Goal: Information Seeking & Learning: Learn about a topic

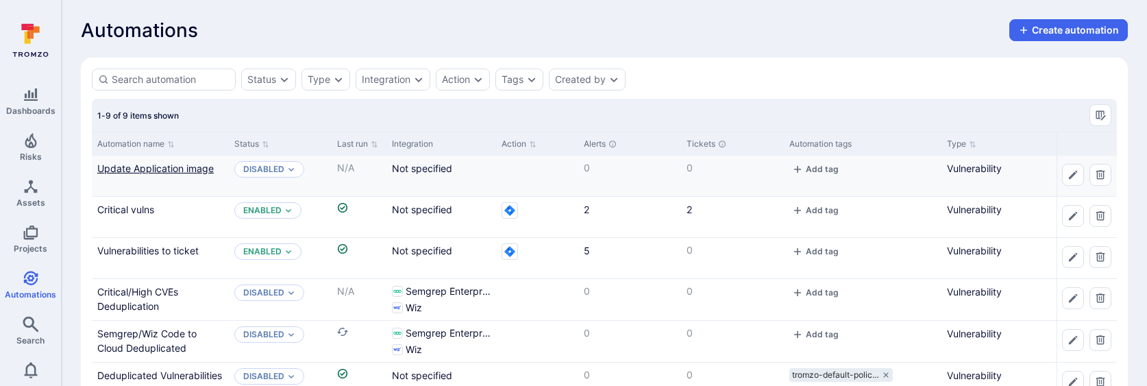
click at [143, 171] on link "Update Application image" at bounding box center [155, 168] width 116 height 12
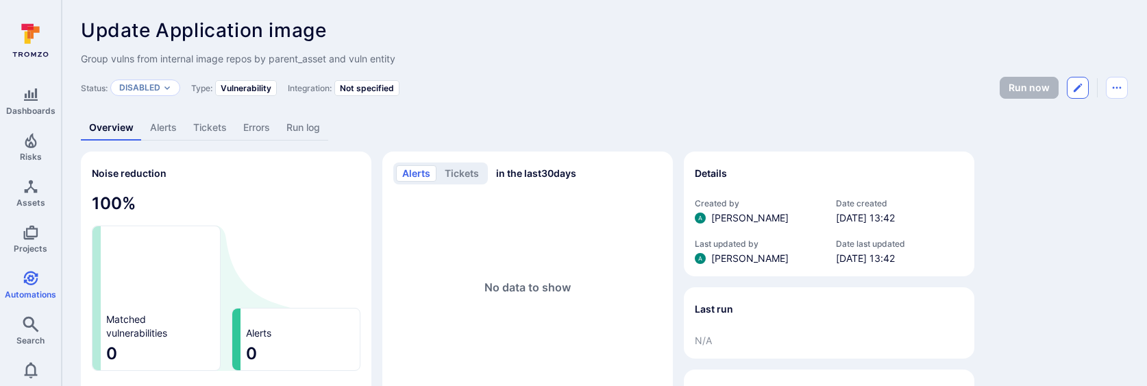
click at [1086, 88] on button "Edit automation" at bounding box center [1078, 88] width 22 height 22
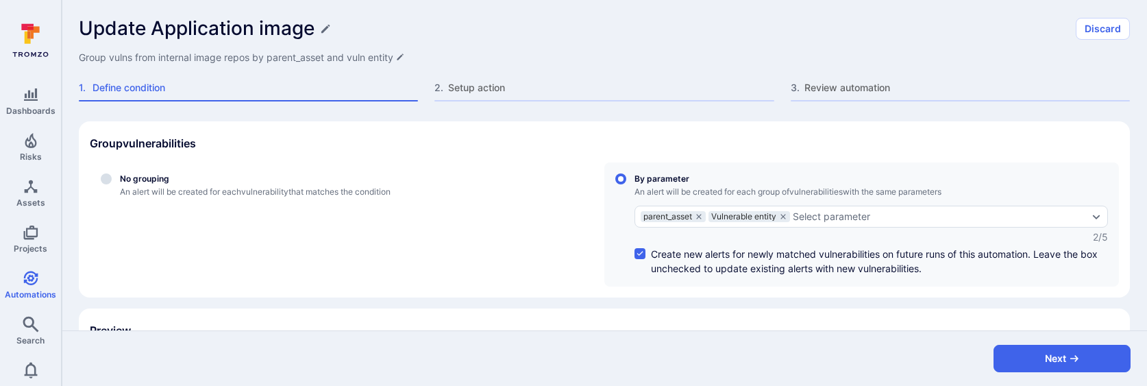
scroll to position [106, 0]
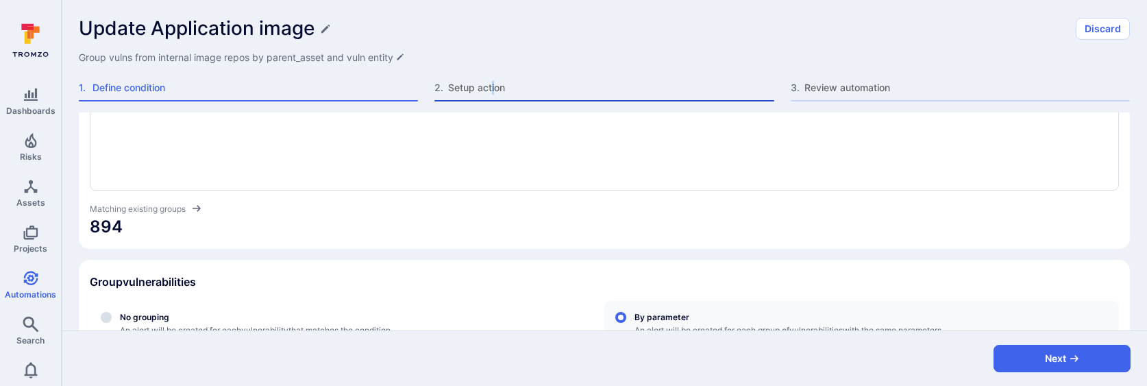
click at [493, 85] on span "Setup action" at bounding box center [610, 88] width 325 height 14
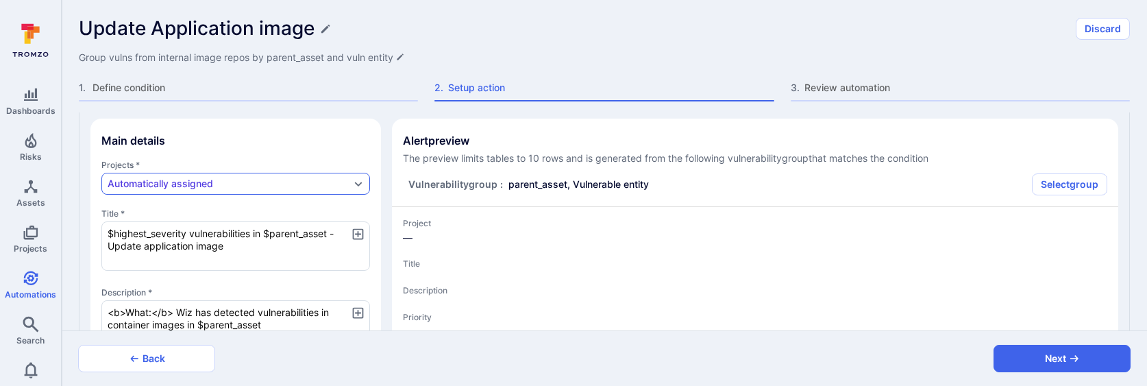
type textarea "x"
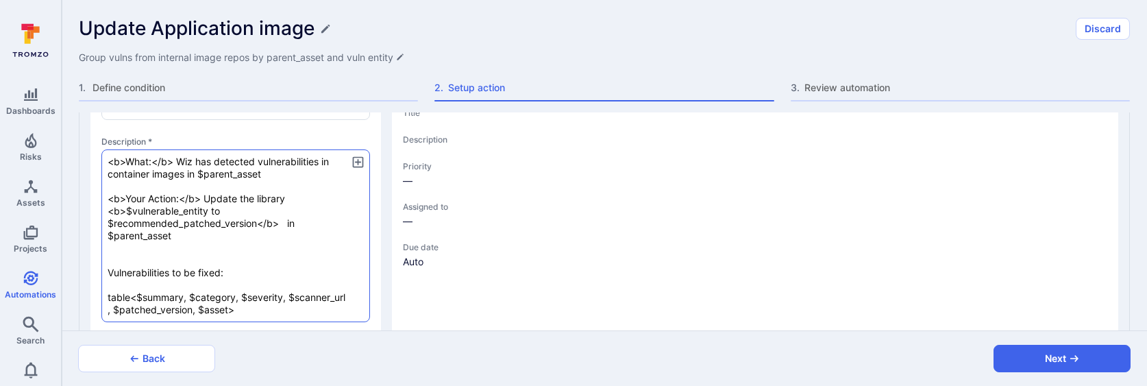
scroll to position [256, 0]
type textarea "x"
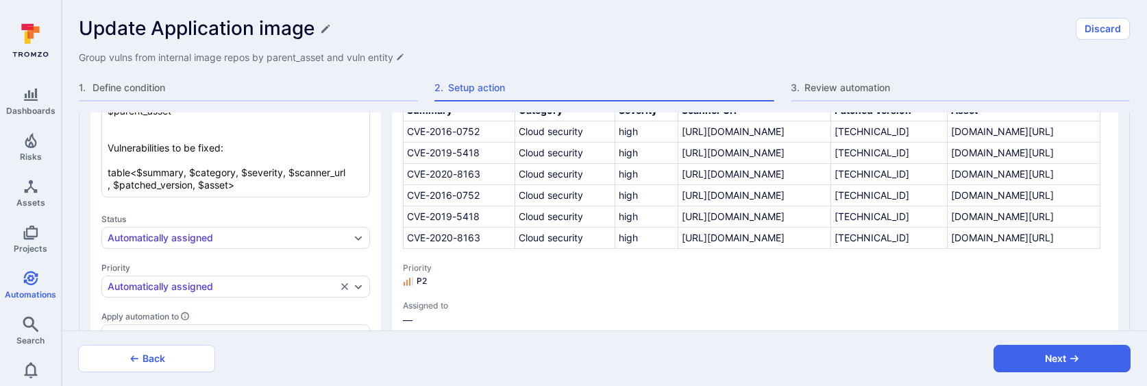
scroll to position [386, 0]
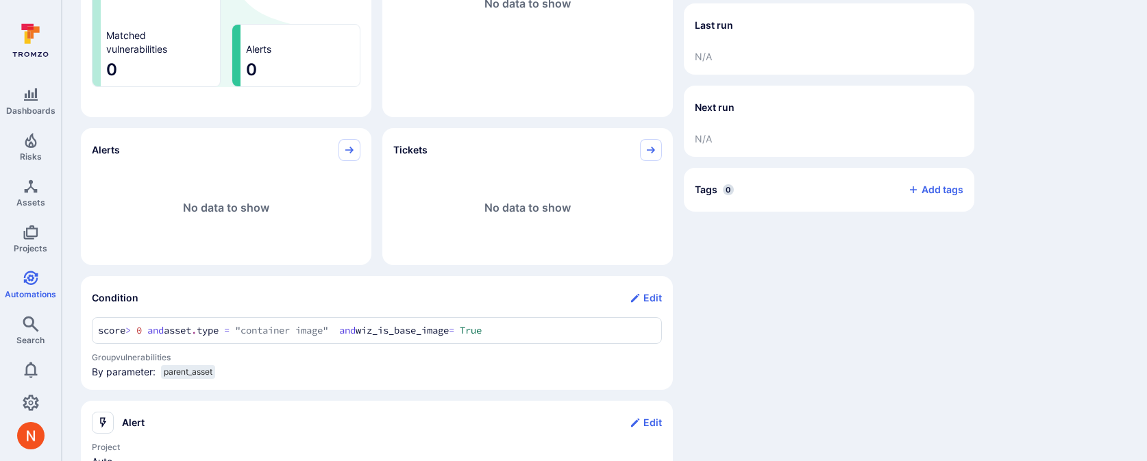
scroll to position [341, 0]
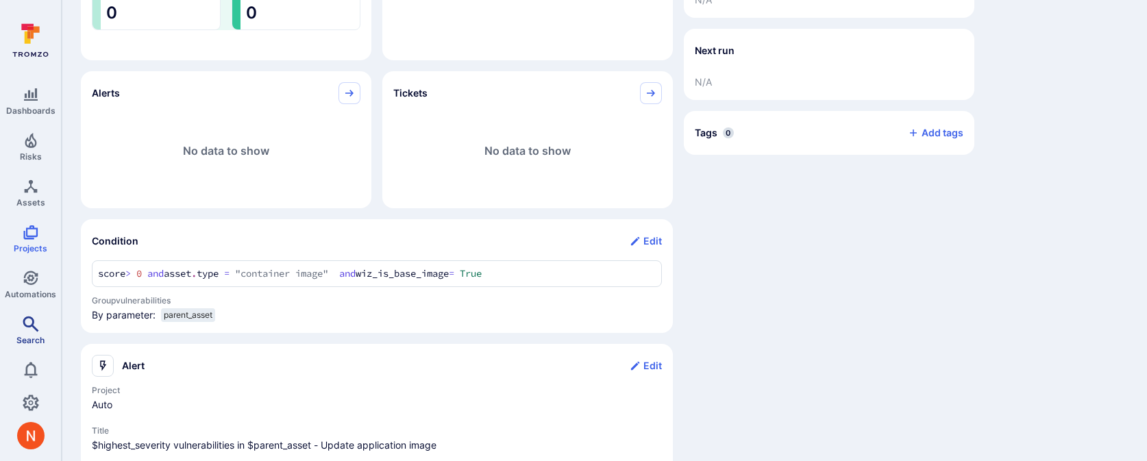
click at [37, 325] on icon "Search" at bounding box center [31, 324] width 16 height 16
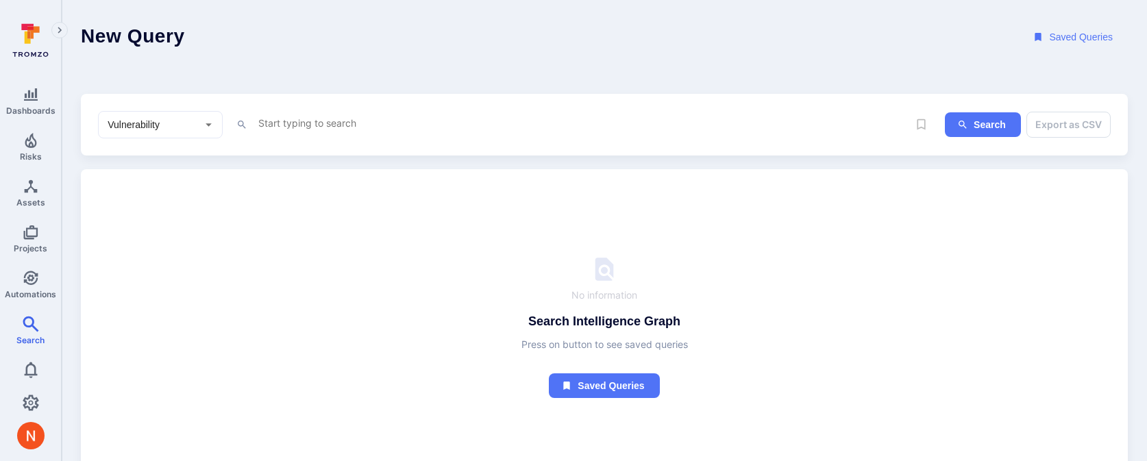
click at [294, 129] on textarea "Intelligence Graph search area" at bounding box center [582, 122] width 651 height 17
paste textarea "wiz_is_base_image = True"
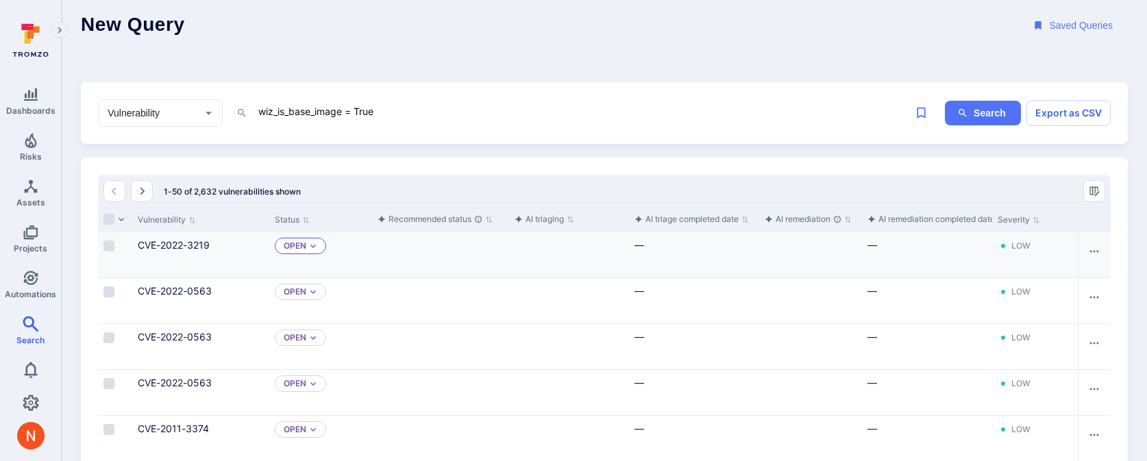
scroll to position [16, 0]
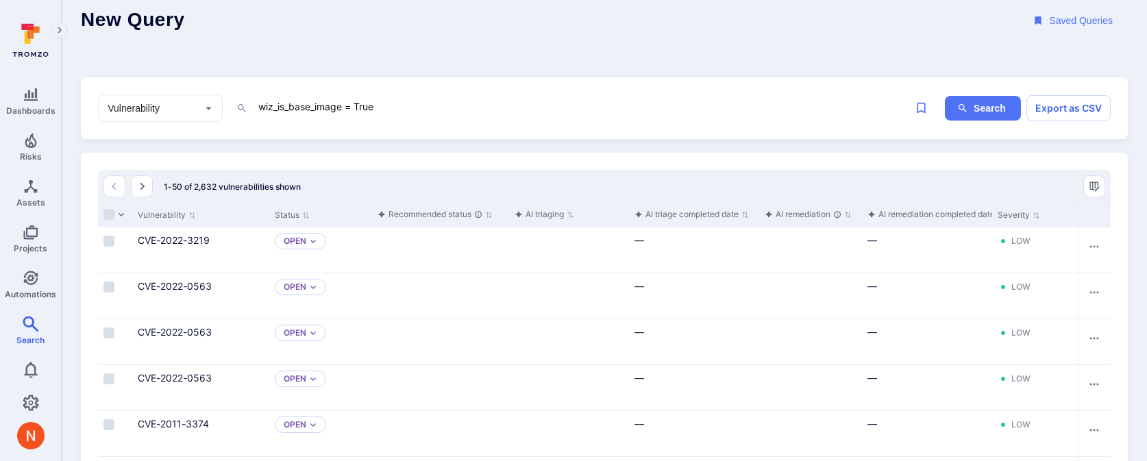
click at [365, 108] on textarea "wiz_is_base_image = True" at bounding box center [582, 106] width 651 height 17
click at [185, 236] on link "CVE-2022-3219" at bounding box center [174, 240] width 72 height 12
click at [403, 110] on textarea "wiz_is_base_image = None" at bounding box center [582, 106] width 651 height 17
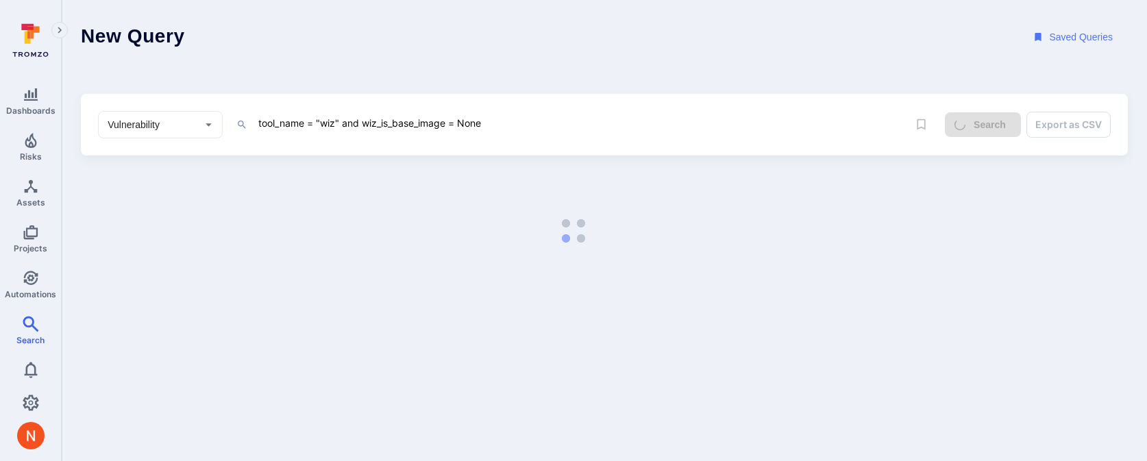
drag, startPoint x: 361, startPoint y: 120, endPoint x: 604, endPoint y: 114, distance: 243.3
click at [604, 116] on textarea "tool_name = "wiz" and wiz_is_base_image = None" at bounding box center [582, 122] width 651 height 17
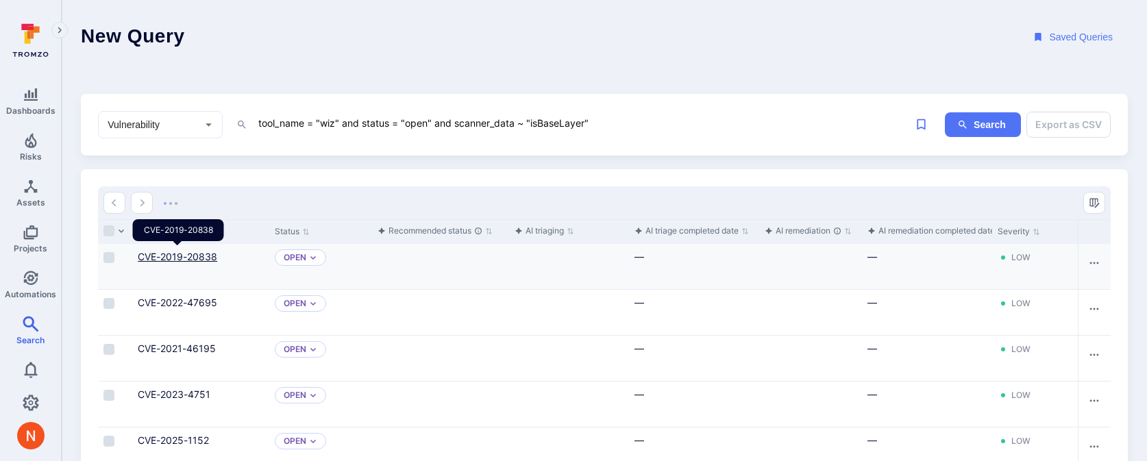
click at [154, 258] on link "CVE-2019-20838" at bounding box center [177, 257] width 79 height 12
click at [532, 118] on textarea "tool_name = "wiz" and status = "open" and scanner_data ~ "isBaseLayer"" at bounding box center [582, 122] width 651 height 17
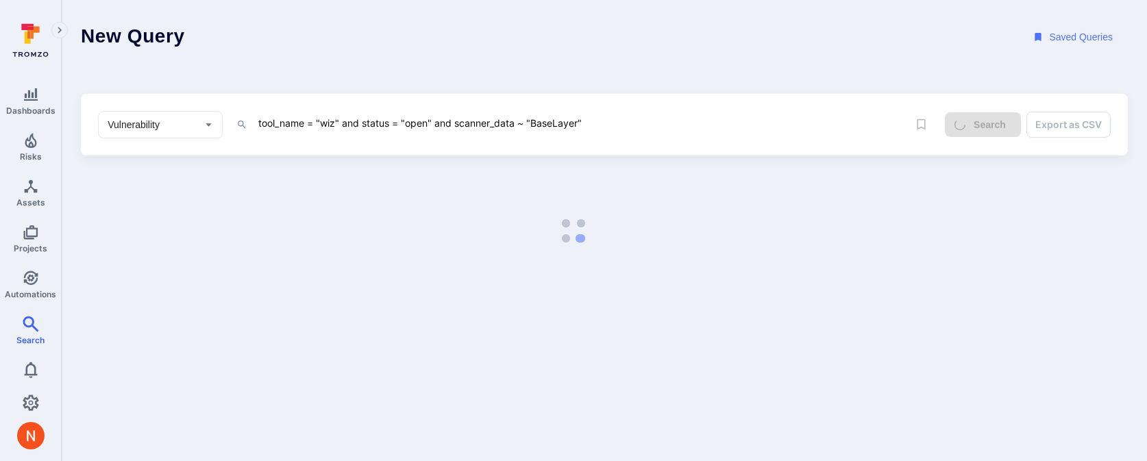
type textarea "tool_name = "wiz" and status = "open" and scanner_data ~ "BaseLayer""
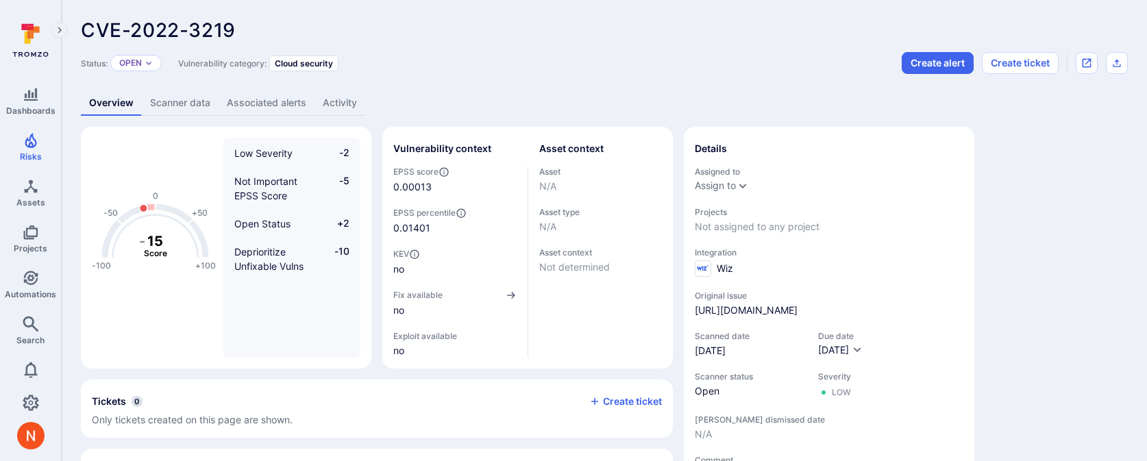
click at [184, 120] on div "CVE-2022-3219 ... Show more Status: Open Vulnerability category: Cloud security…" at bounding box center [604, 439] width 1085 height 878
click at [190, 103] on link "Scanner data" at bounding box center [180, 102] width 77 height 25
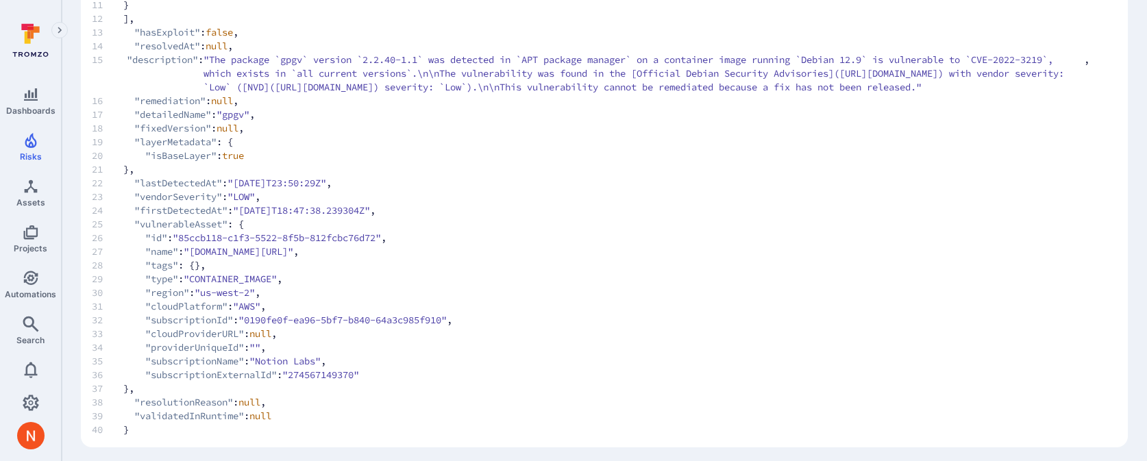
scroll to position [279, 0]
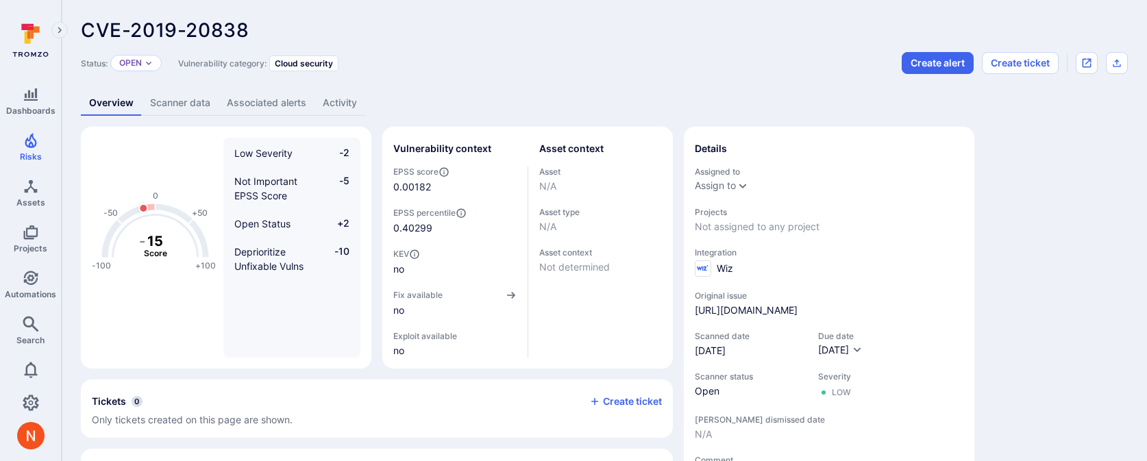
click at [193, 101] on link "Scanner data" at bounding box center [180, 102] width 77 height 25
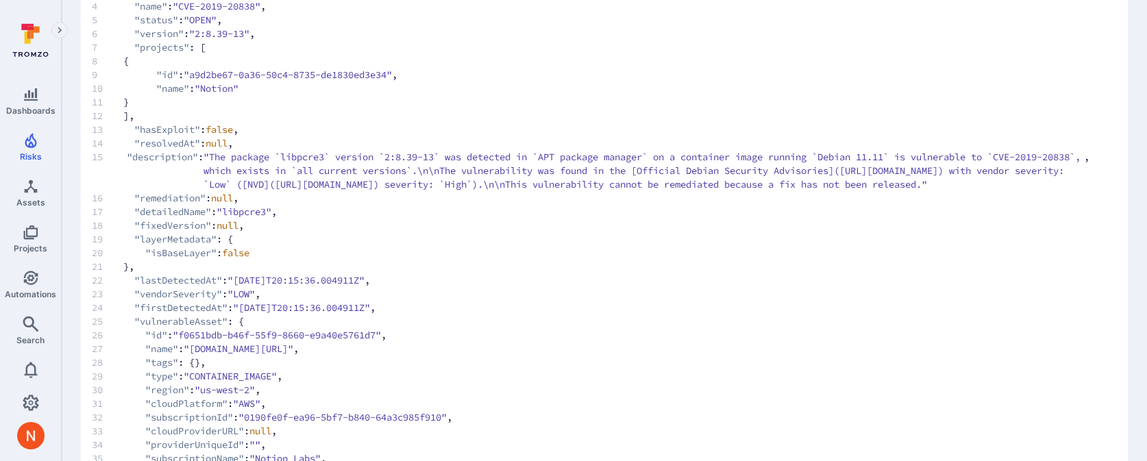
scroll to position [184, 0]
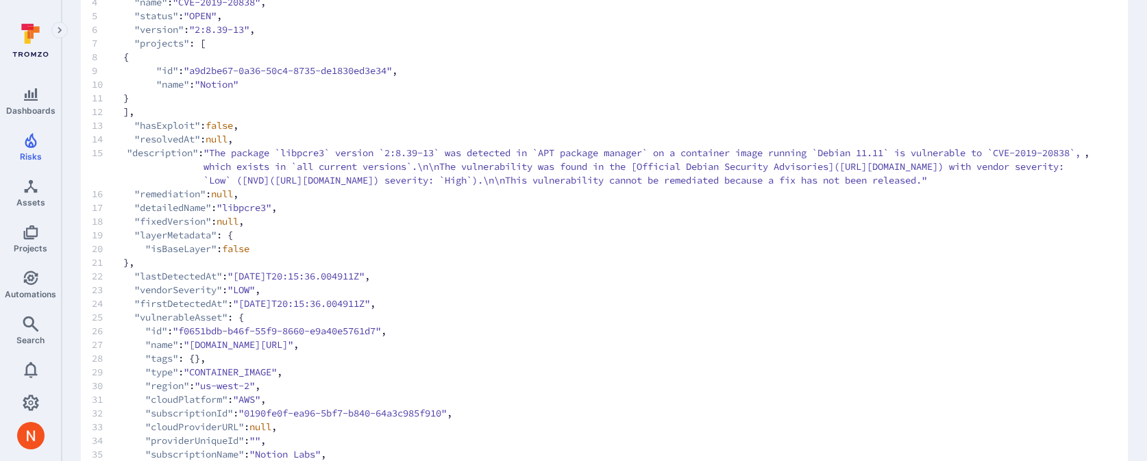
click at [565, 242] on span "19 "layerMetadata" : {" at bounding box center [591, 235] width 998 height 14
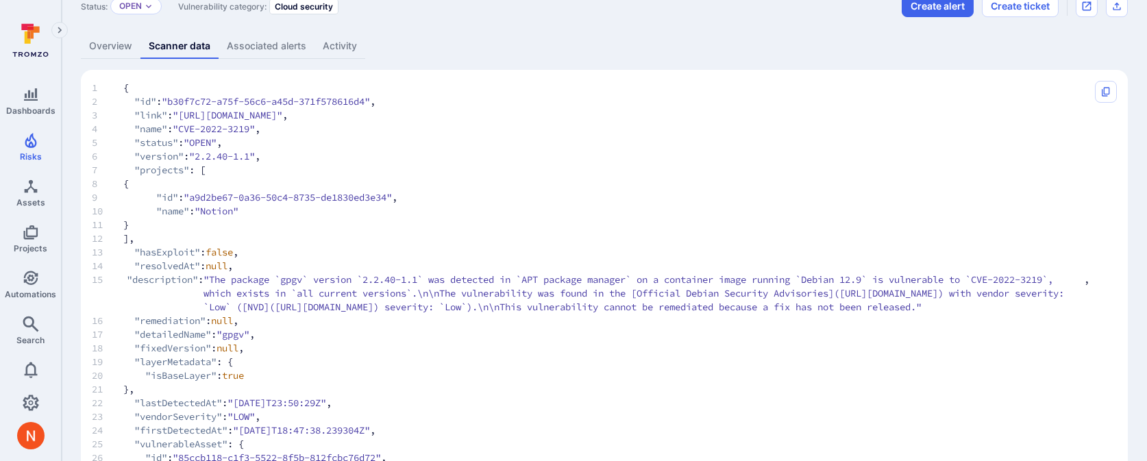
scroll to position [58, 0]
click at [78, 40] on div "CVE-2022-3219 ... Show more Status: Open Vulnerability category: Cloud security…" at bounding box center [604, 313] width 1085 height 743
click at [103, 42] on link "Overview" at bounding box center [111, 44] width 60 height 25
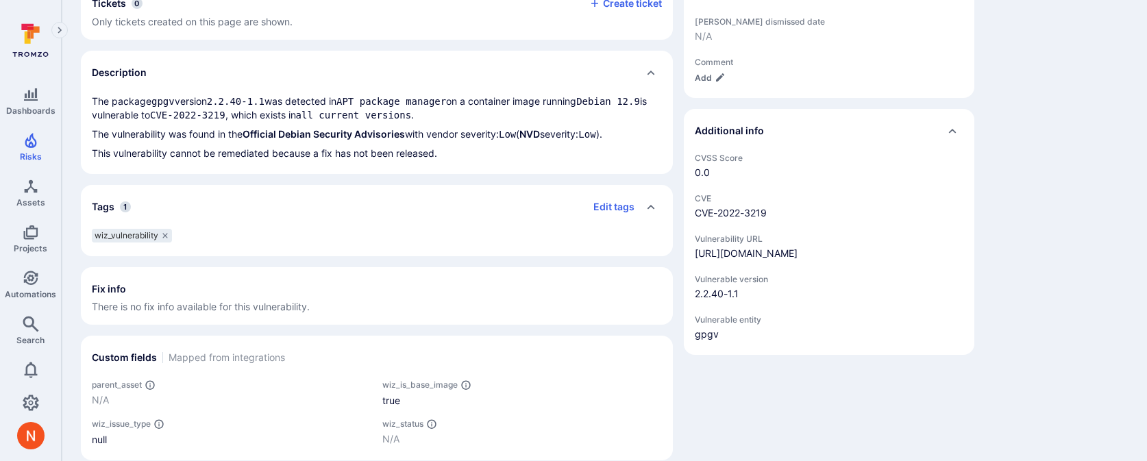
scroll to position [417, 0]
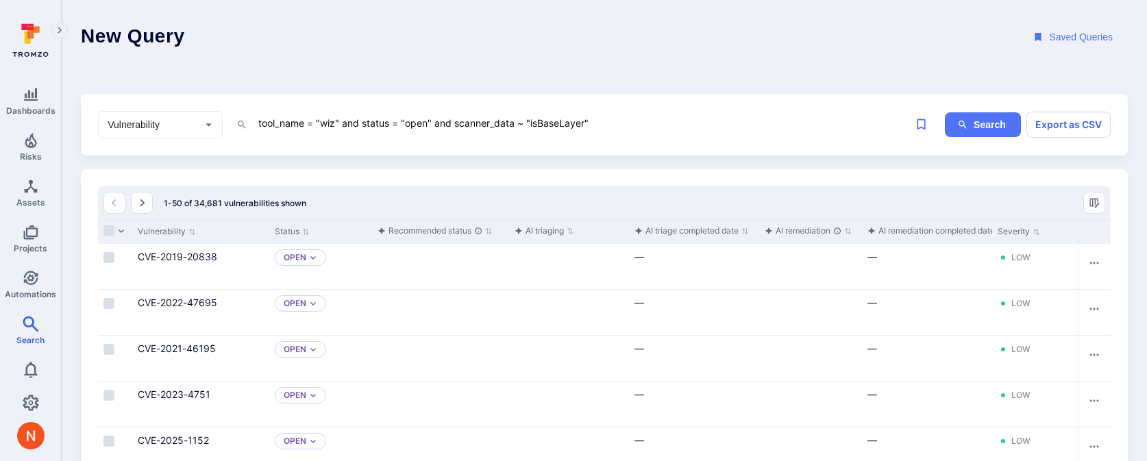
drag, startPoint x: 454, startPoint y: 121, endPoint x: 715, endPoint y: 121, distance: 260.4
click at [714, 121] on textarea "tool_name = "wiz" and status = "open" and scanner_data ~ "isBaseLayer"" at bounding box center [582, 122] width 651 height 17
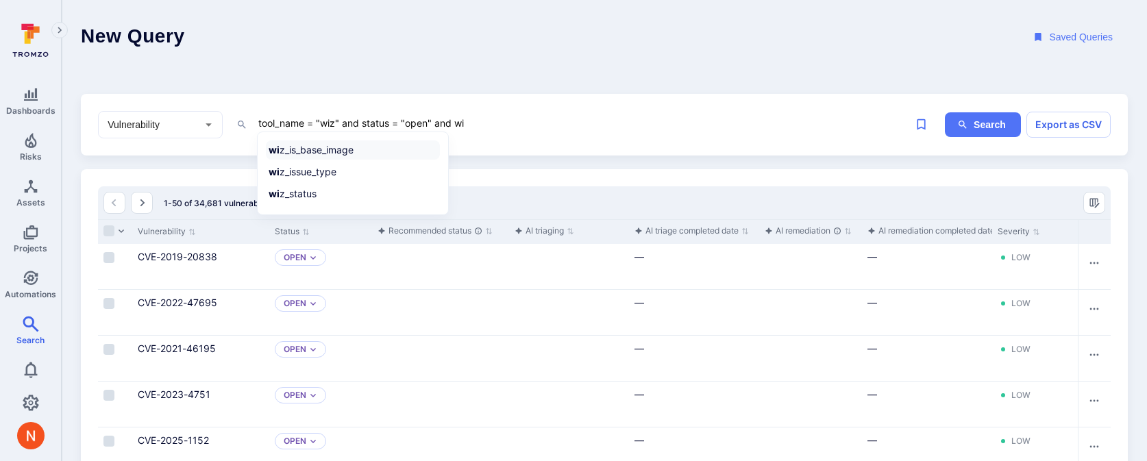
click at [421, 151] on li "wi z_is_base_image" at bounding box center [353, 149] width 174 height 19
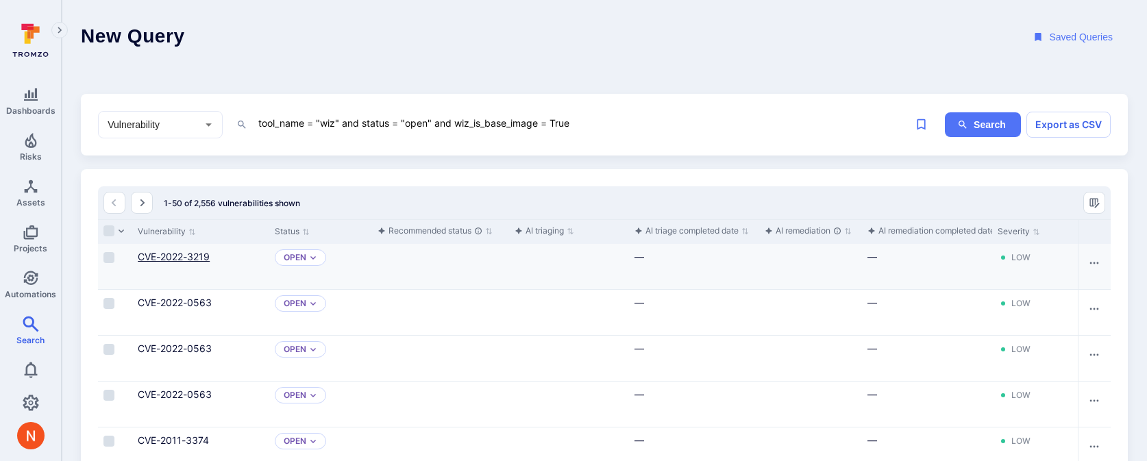
type textarea "tool_name = "wiz" and status = "open" and wiz_is_base_image = True"
click at [184, 255] on link "CVE-2022-3219" at bounding box center [174, 257] width 72 height 12
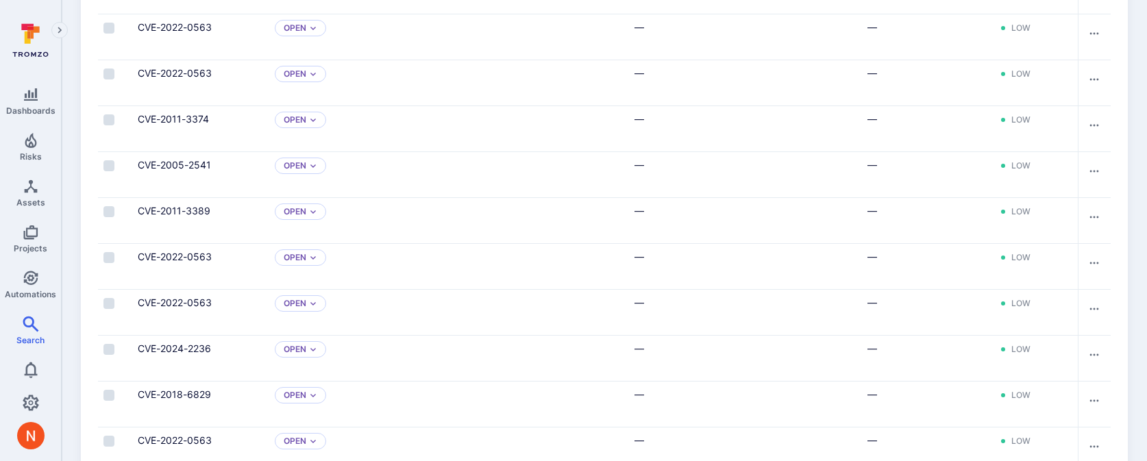
scroll to position [366, 0]
click at [182, 212] on link "CVE-2022-0563" at bounding box center [175, 212] width 74 height 12
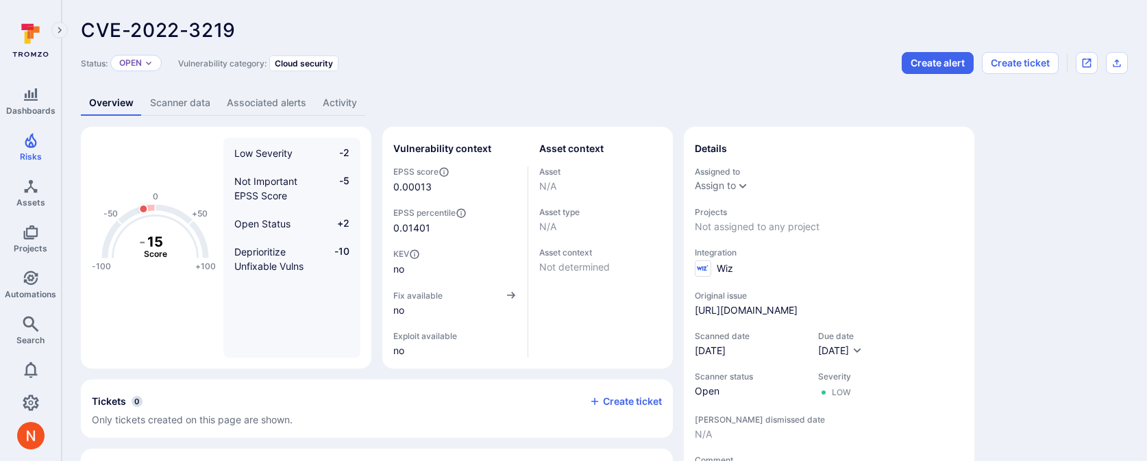
click at [169, 113] on link "Scanner data" at bounding box center [180, 102] width 77 height 25
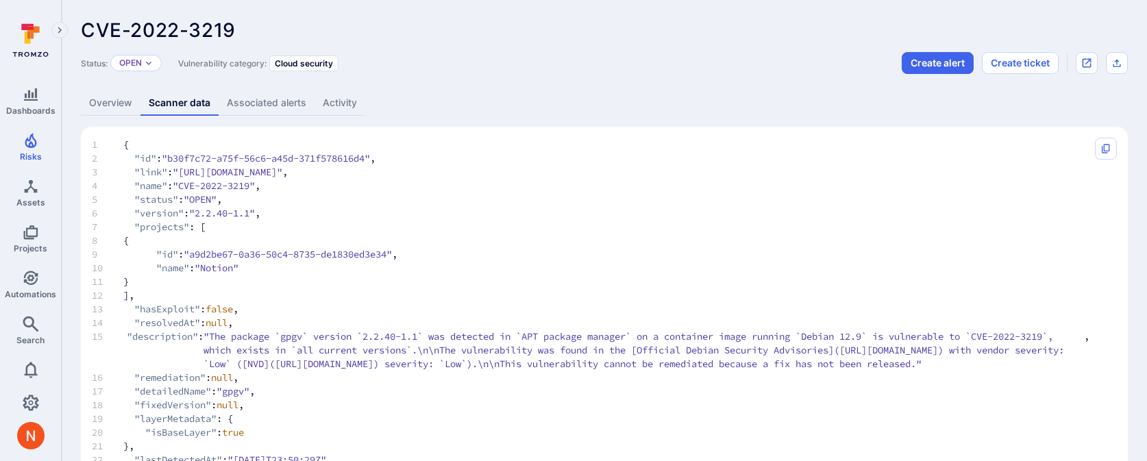
click at [107, 108] on link "Overview" at bounding box center [111, 102] width 60 height 25
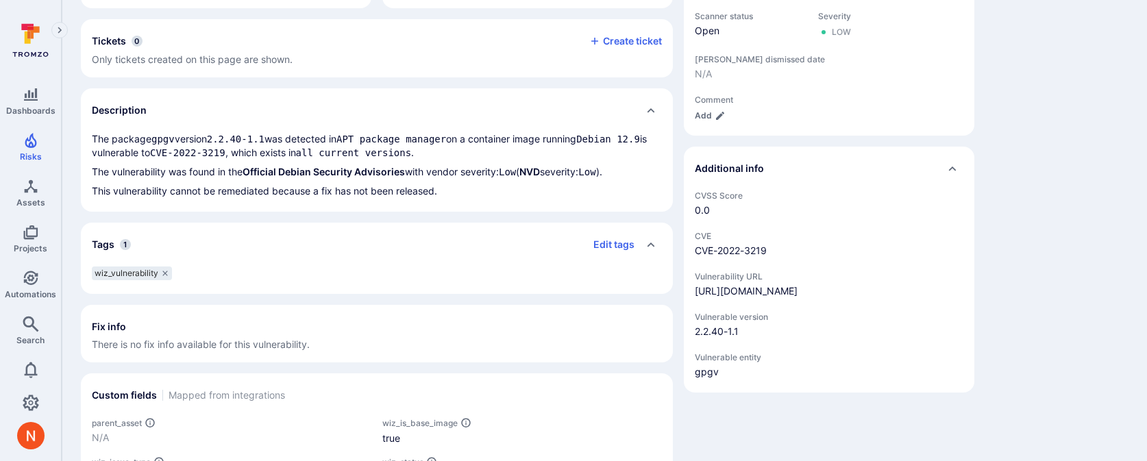
scroll to position [381, 0]
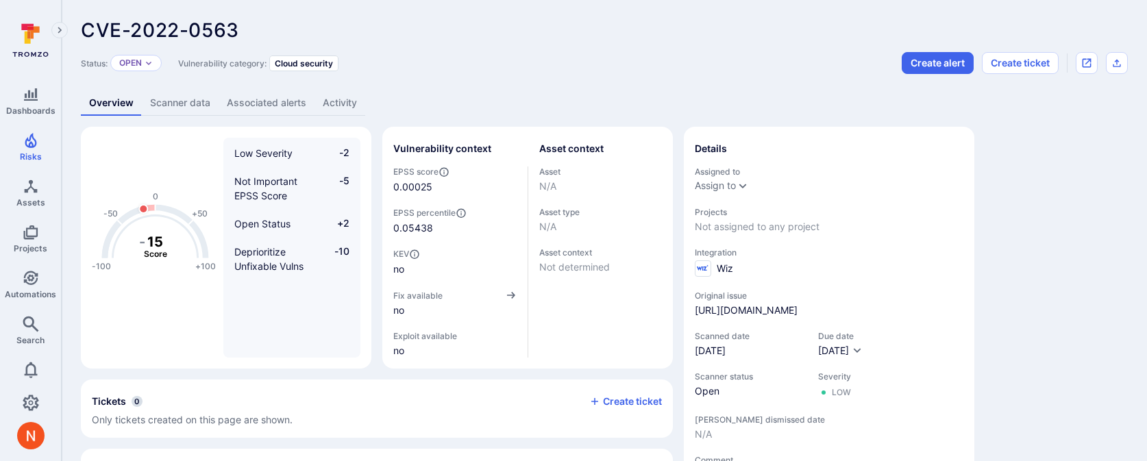
click at [196, 97] on link "Scanner data" at bounding box center [180, 102] width 77 height 25
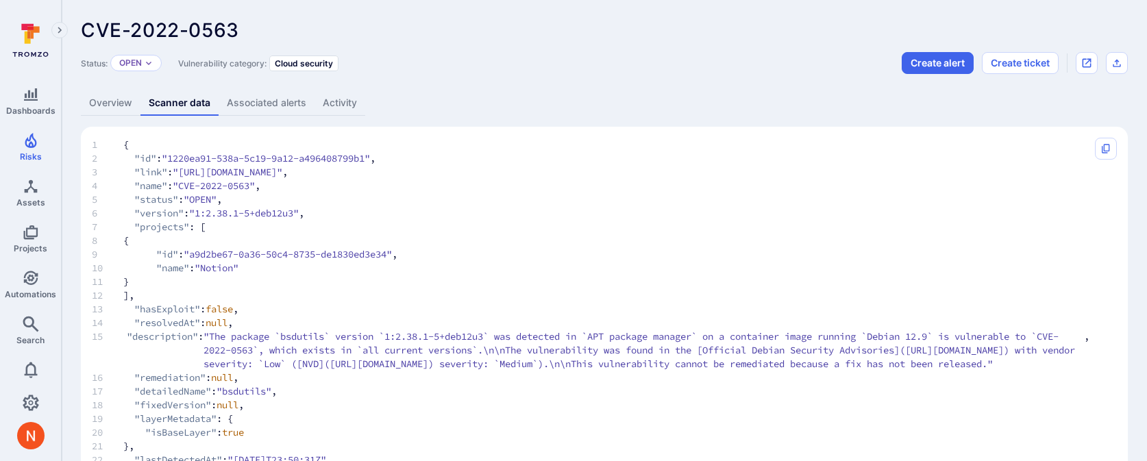
click at [119, 112] on link "Overview" at bounding box center [111, 102] width 60 height 25
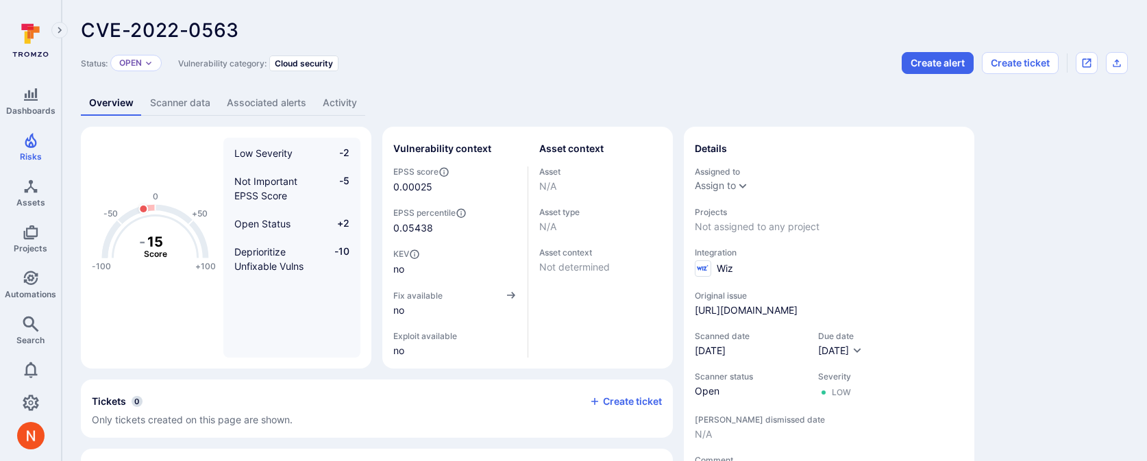
click at [164, 97] on link "Scanner data" at bounding box center [180, 102] width 77 height 25
